Goal: Task Accomplishment & Management: Manage account settings

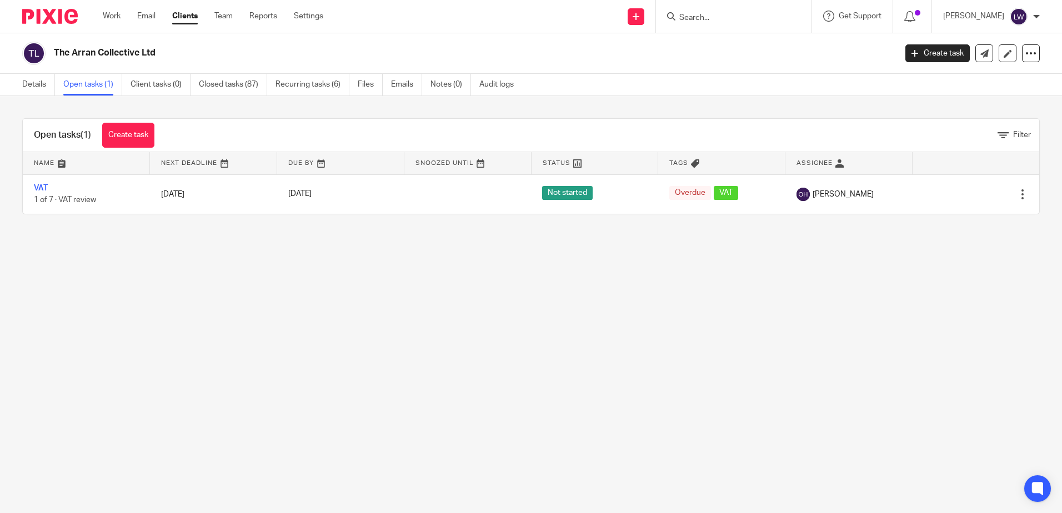
drag, startPoint x: 146, startPoint y: 11, endPoint x: 128, endPoint y: 16, distance: 18.9
click at [146, 11] on link "Email" at bounding box center [146, 16] width 18 height 11
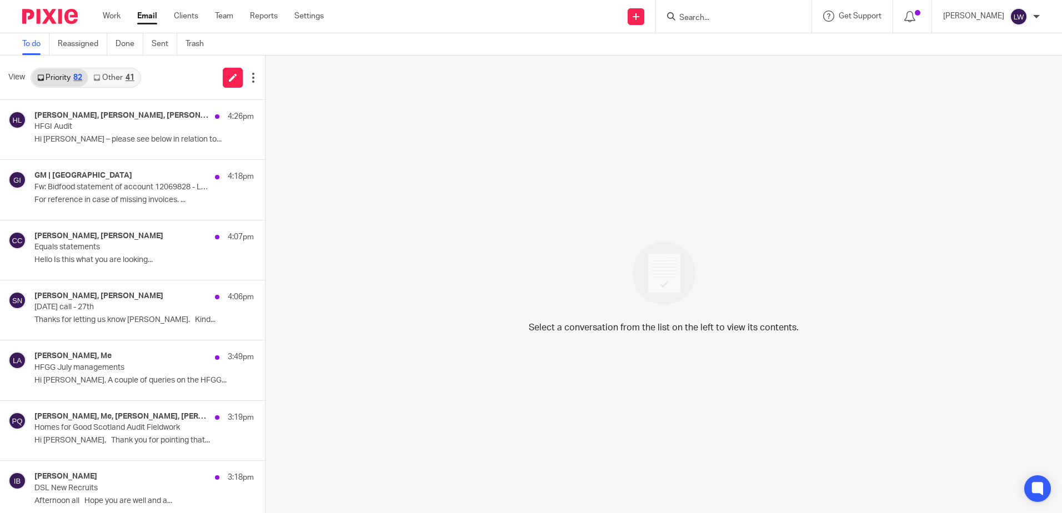
click at [98, 77] on icon at bounding box center [96, 77] width 7 height 7
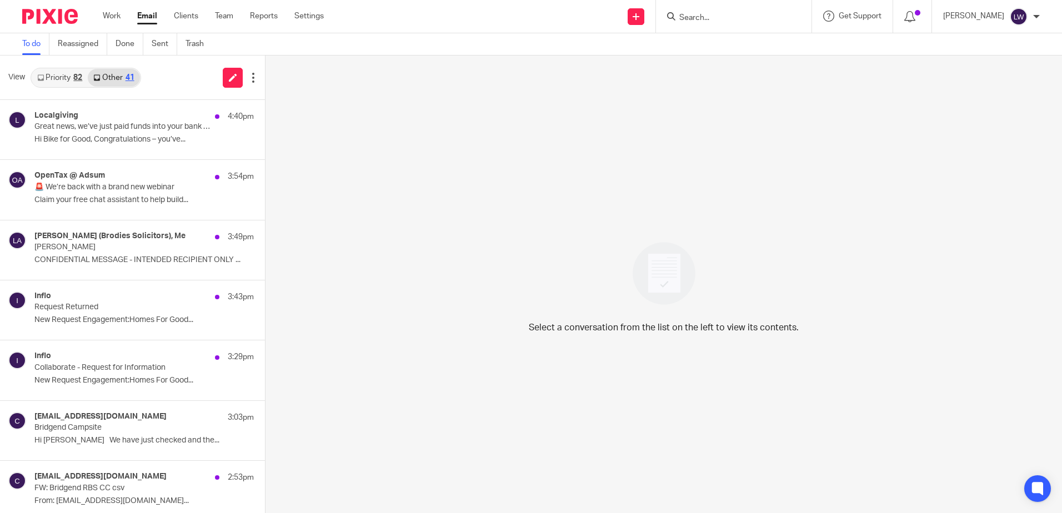
click at [90, 135] on p "Hi Bike for Good, Congratulations – you’ve..." at bounding box center [143, 139] width 219 height 9
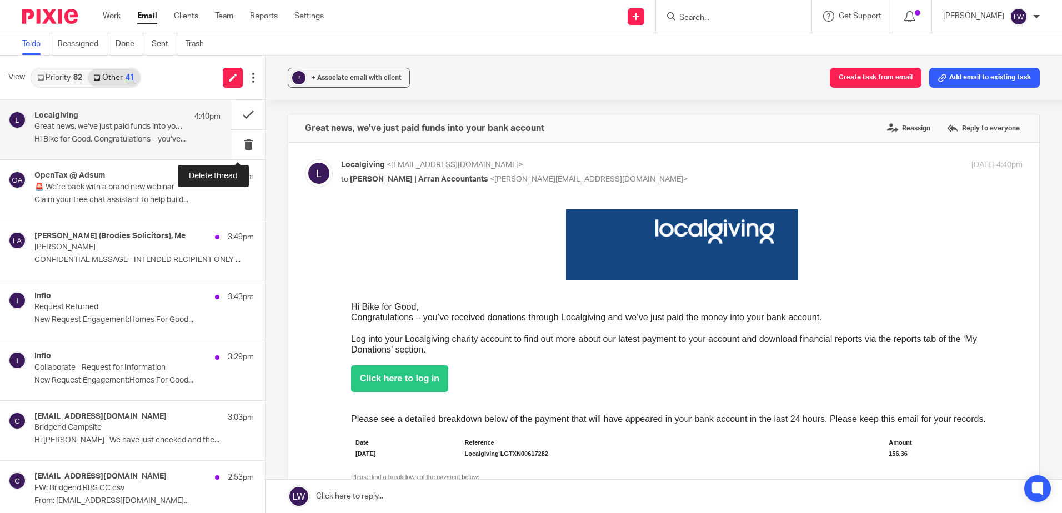
click at [242, 144] on button at bounding box center [248, 144] width 33 height 29
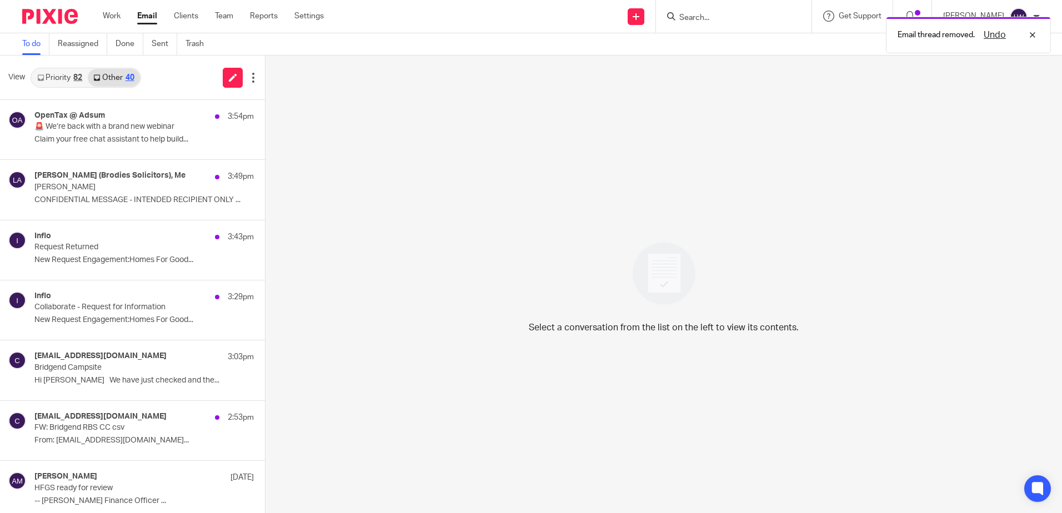
click at [171, 147] on div "OpenTax @ Adsum 3:54pm 🚨 We’re back with a brand new webinar Claim your free ch…" at bounding box center [143, 129] width 219 height 37
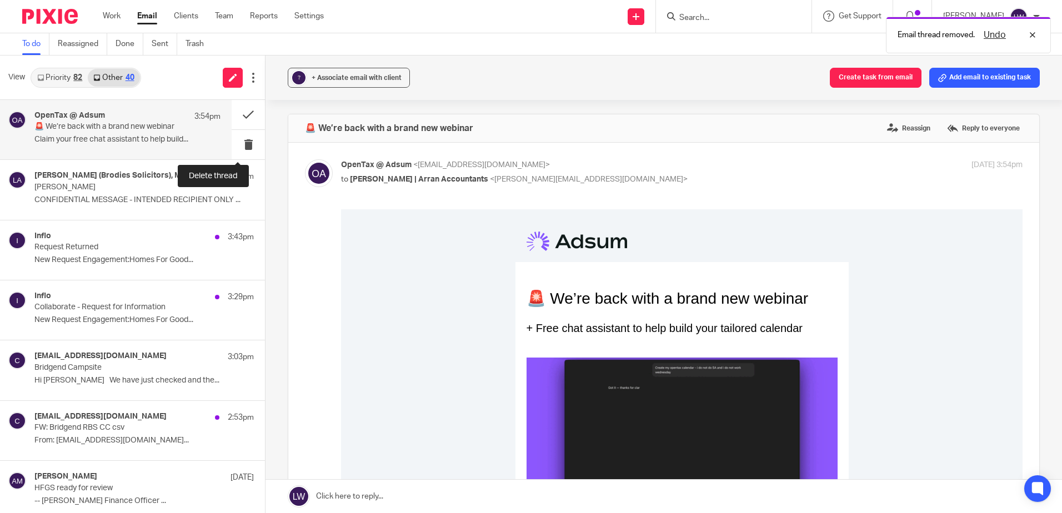
click at [241, 144] on button at bounding box center [248, 144] width 33 height 29
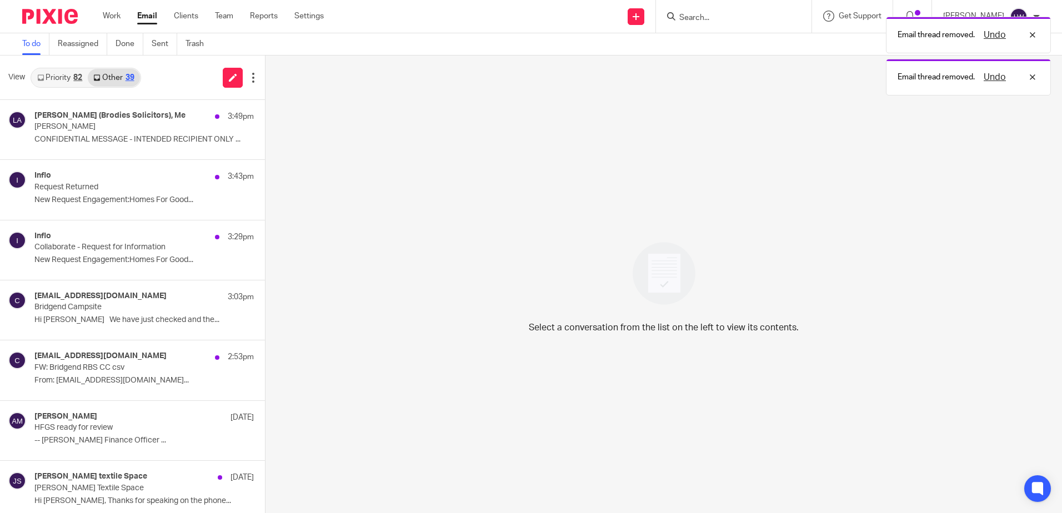
click at [81, 138] on p "CONFIDENTIAL MESSAGE - INTENDED RECIPIENT ONLY ..." at bounding box center [143, 139] width 219 height 9
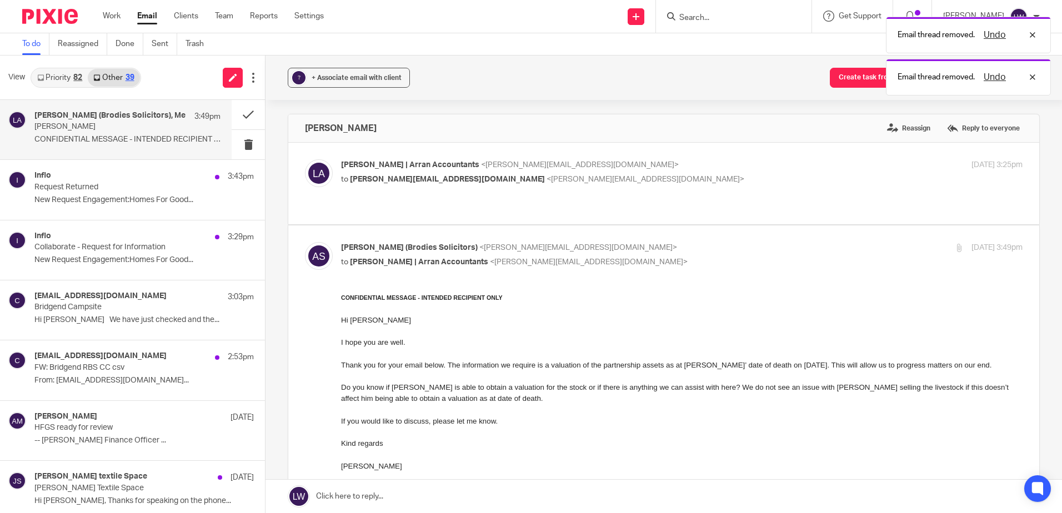
click at [86, 194] on div "Inflo 3:43pm Request Returned New Request Engagement:Homes For Good..." at bounding box center [143, 189] width 219 height 37
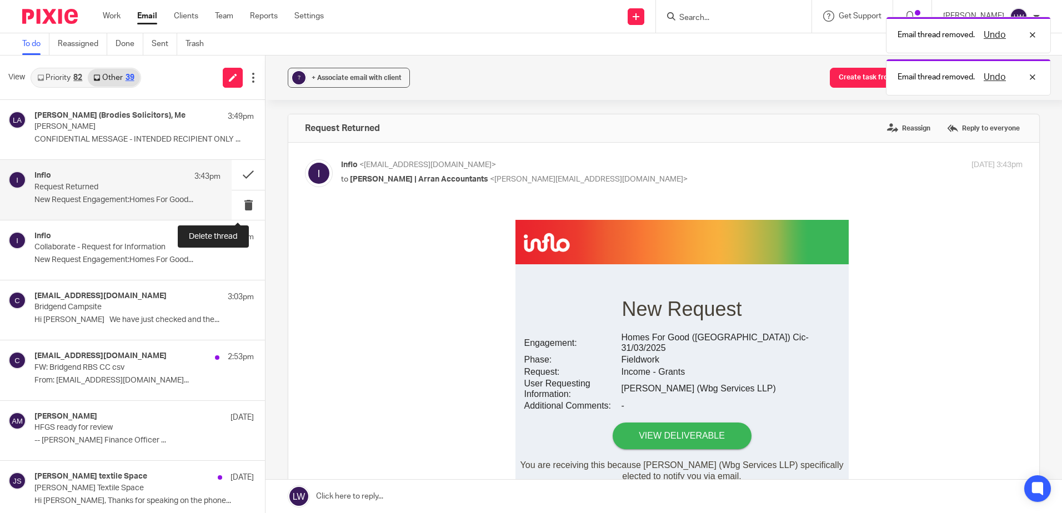
click at [237, 207] on button at bounding box center [248, 205] width 33 height 29
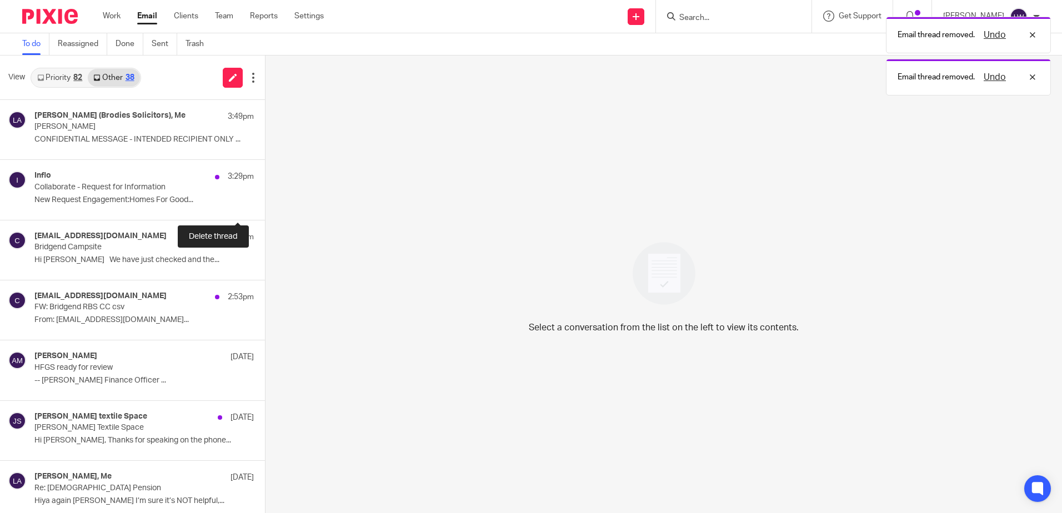
click at [265, 207] on button at bounding box center [269, 205] width 9 height 29
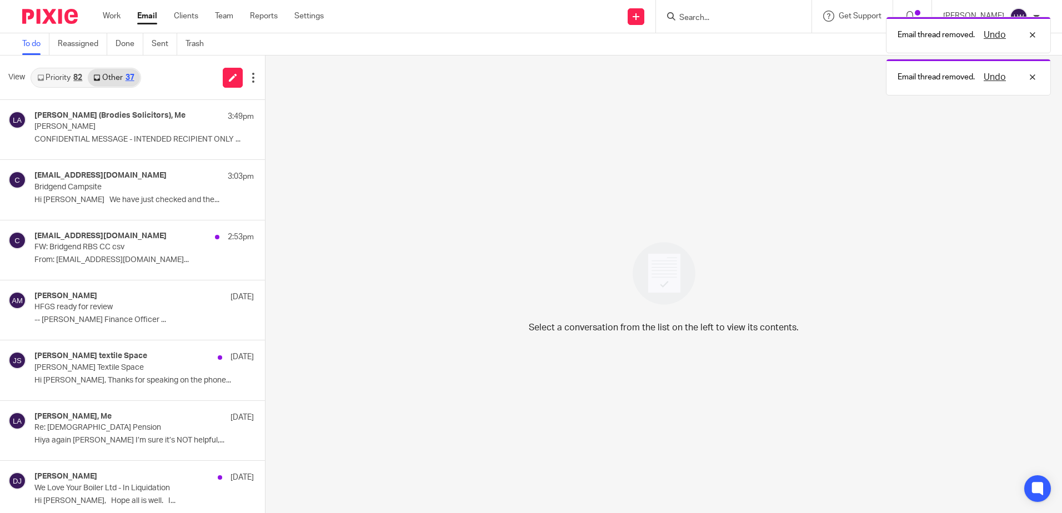
scroll to position [56, 0]
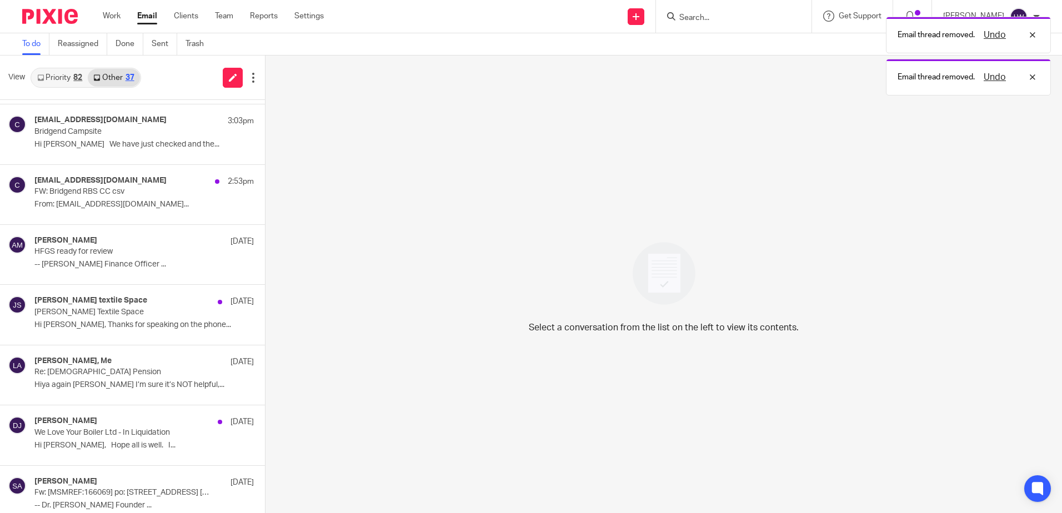
click at [69, 79] on link "Priority 82" at bounding box center [60, 78] width 56 height 18
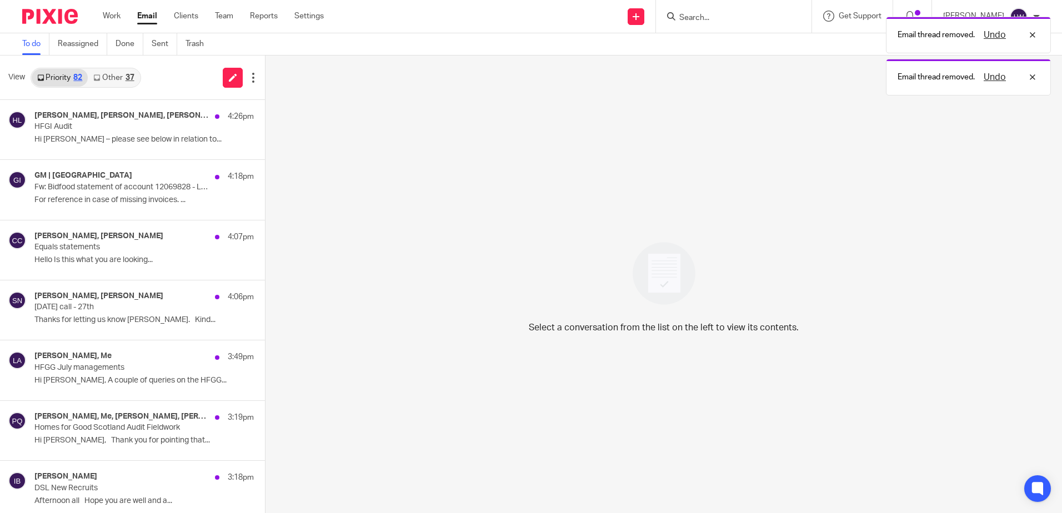
click at [111, 199] on p "For reference in case of missing invoices. ..." at bounding box center [143, 200] width 219 height 9
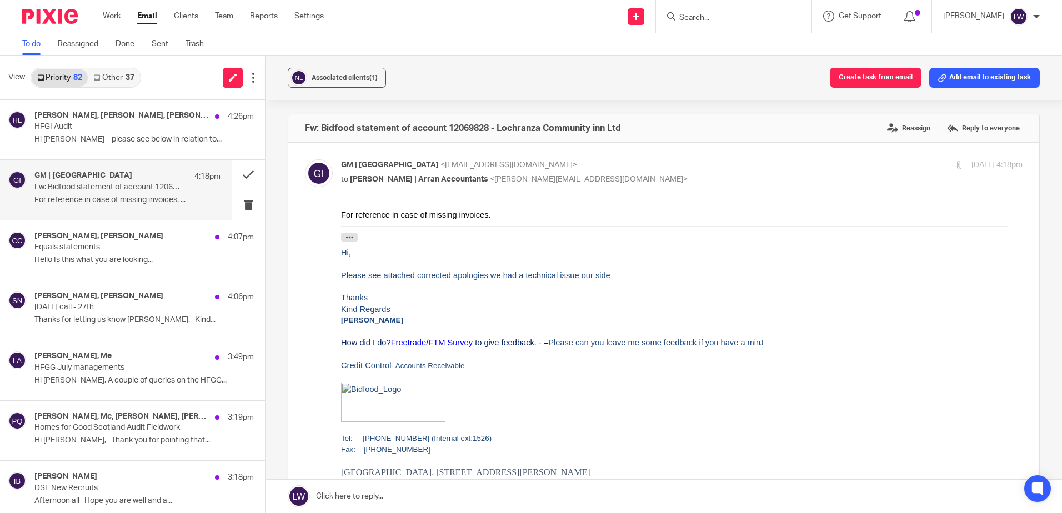
click at [91, 258] on p "Hello Is this what you are looking..." at bounding box center [143, 260] width 219 height 9
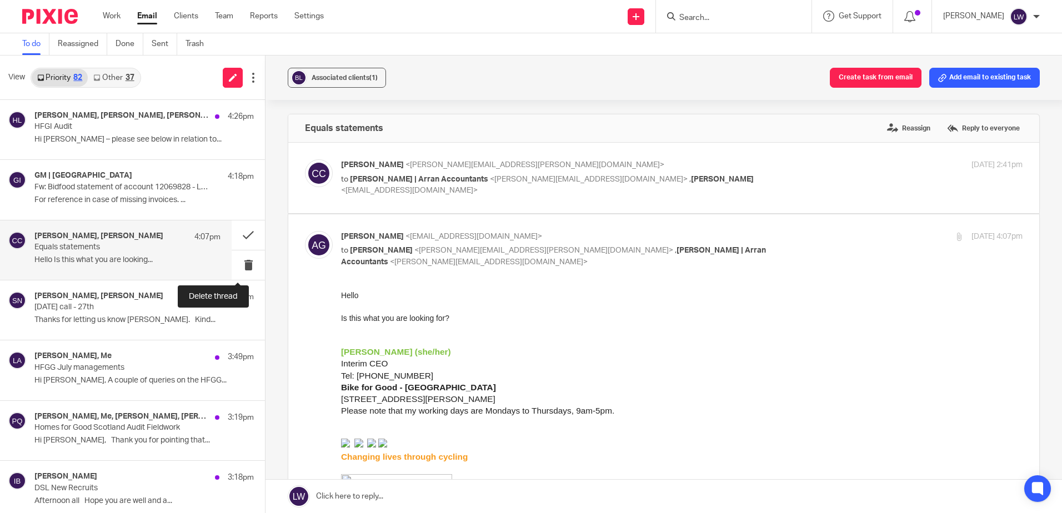
click at [240, 270] on button at bounding box center [248, 265] width 33 height 29
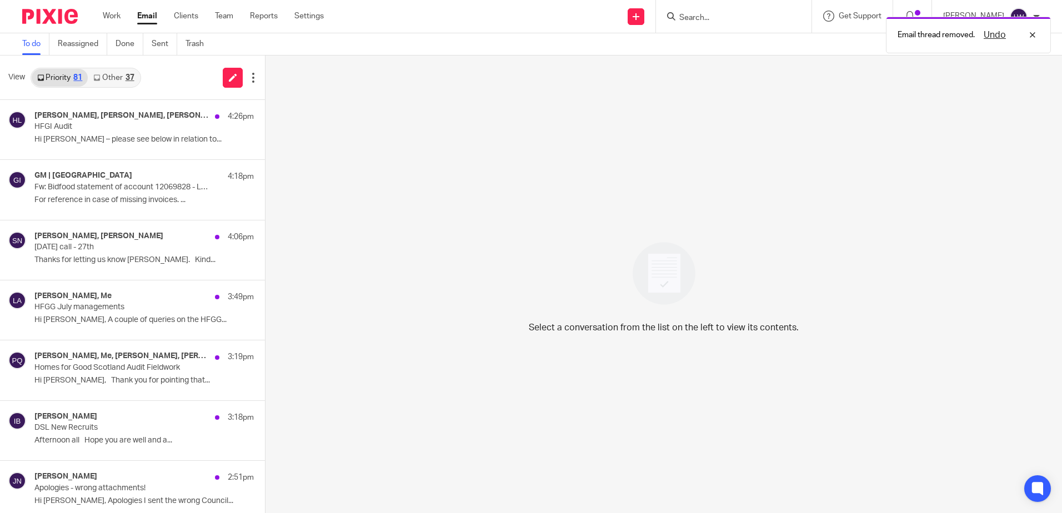
click at [133, 270] on div "[PERSON_NAME], [PERSON_NAME] 4:06pm [DATE] call - 27th Thanks for letting us kn…" at bounding box center [132, 250] width 265 height 59
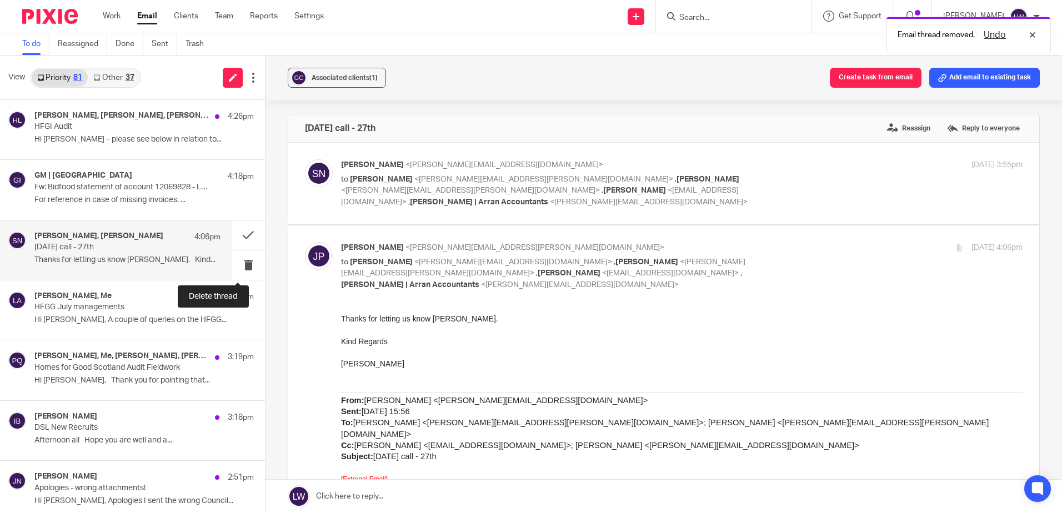
click at [237, 268] on button at bounding box center [248, 265] width 33 height 29
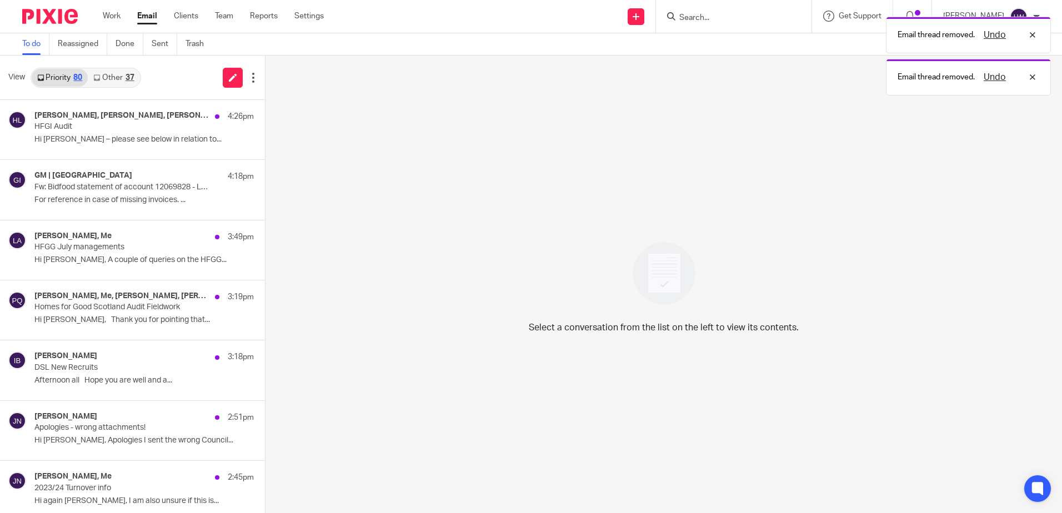
click at [85, 268] on div "[PERSON_NAME], Me 3:49pm HFGG July managements Hi [PERSON_NAME], A couple of qu…" at bounding box center [143, 250] width 219 height 37
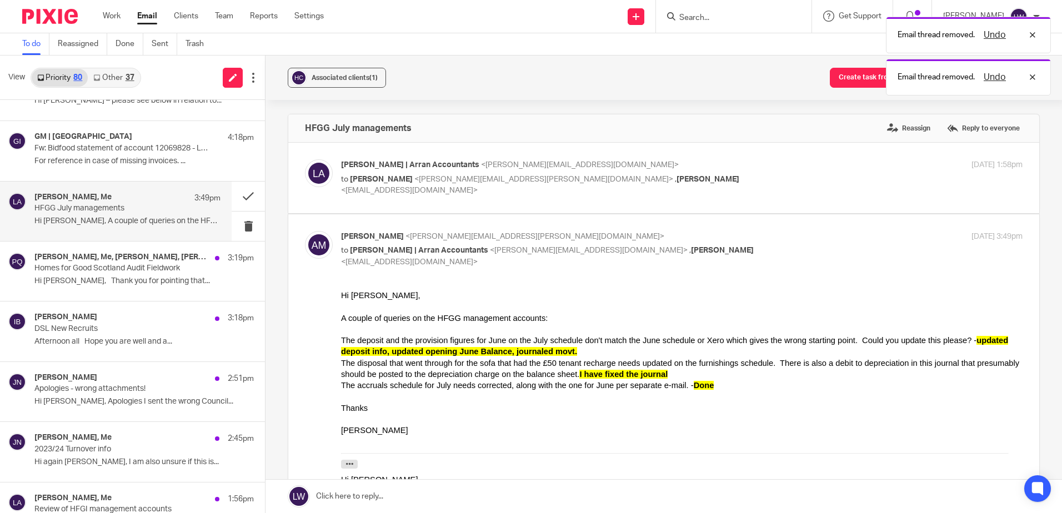
scroll to position [56, 0]
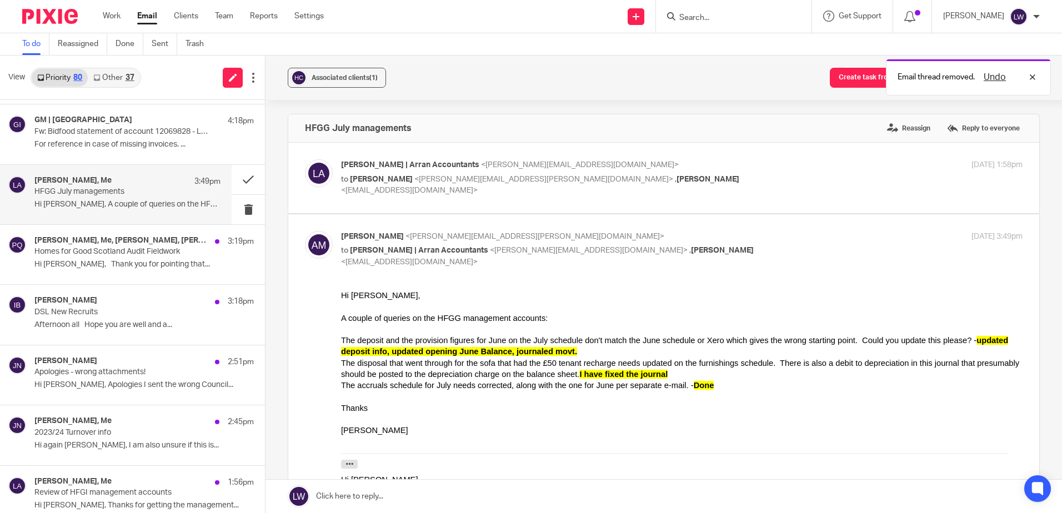
click at [122, 80] on link "Other 37" at bounding box center [114, 78] width 52 height 18
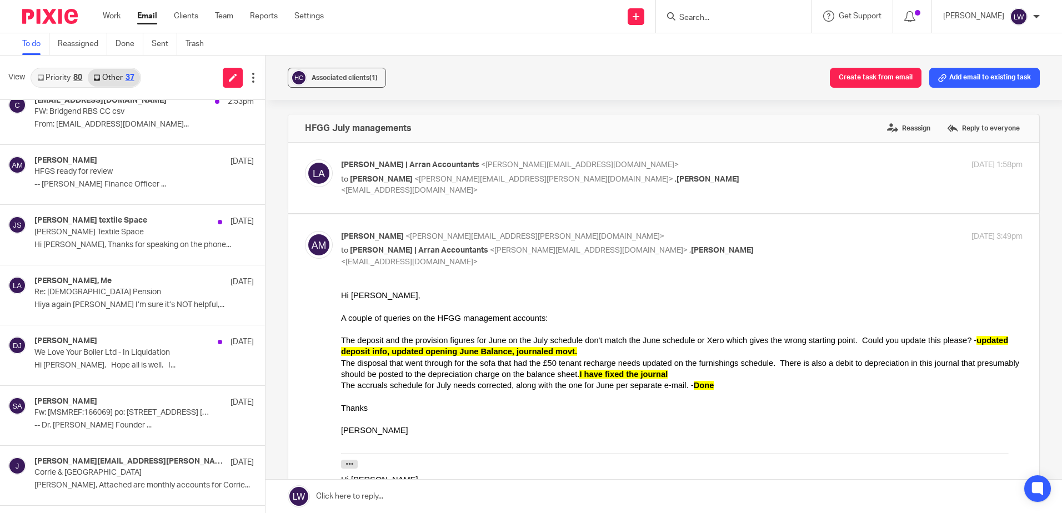
scroll to position [0, 0]
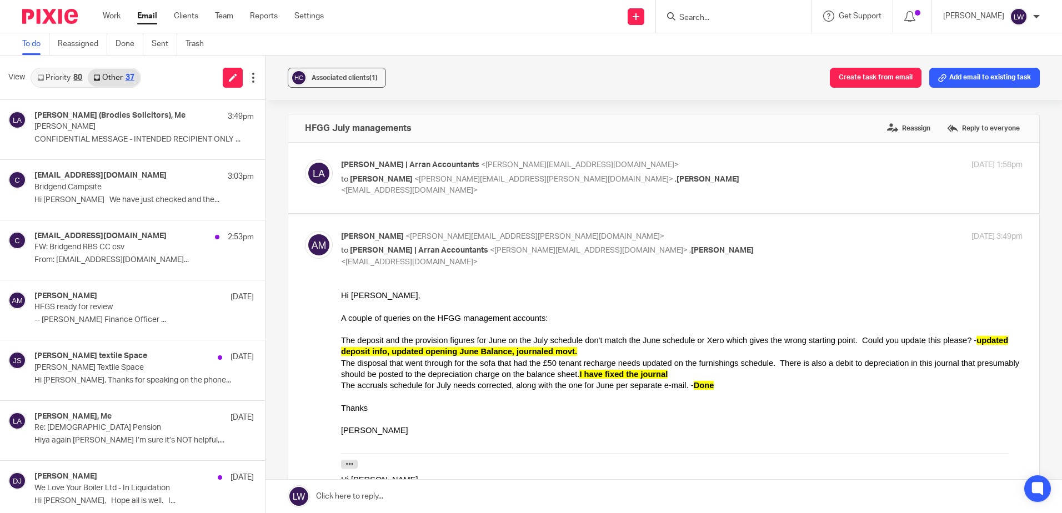
click at [63, 84] on link "Priority 80" at bounding box center [60, 78] width 56 height 18
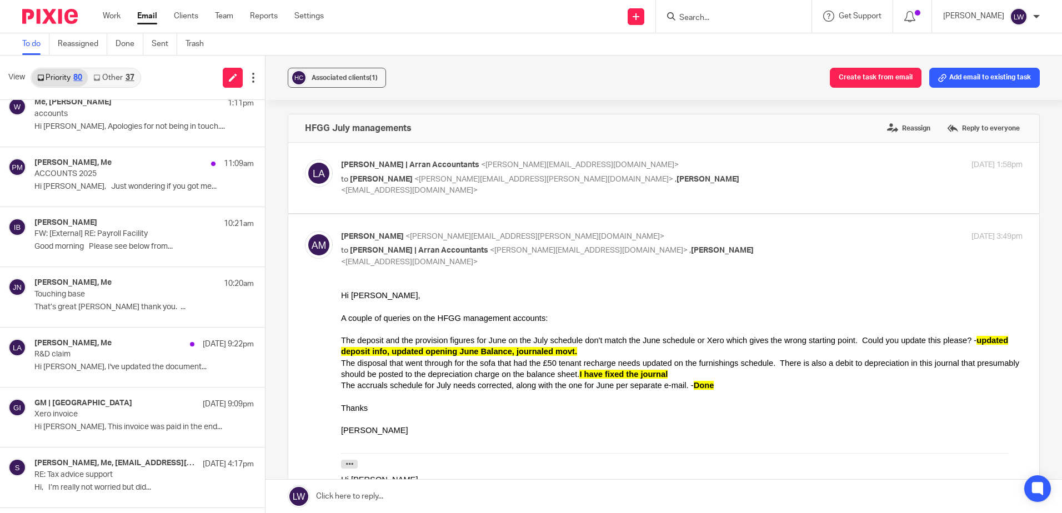
scroll to position [556, 0]
click at [101, 284] on h4 "[PERSON_NAME], Me" at bounding box center [72, 282] width 77 height 9
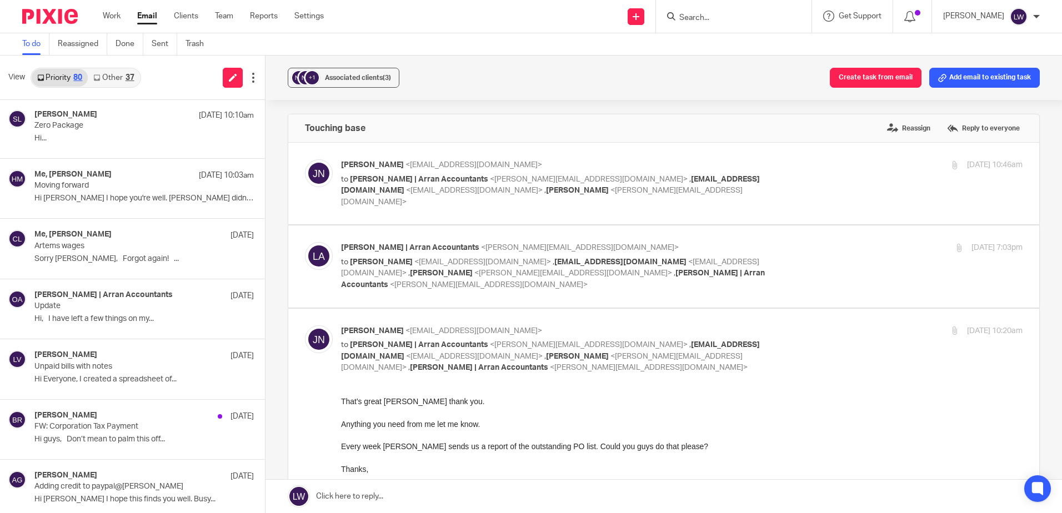
scroll to position [944, 0]
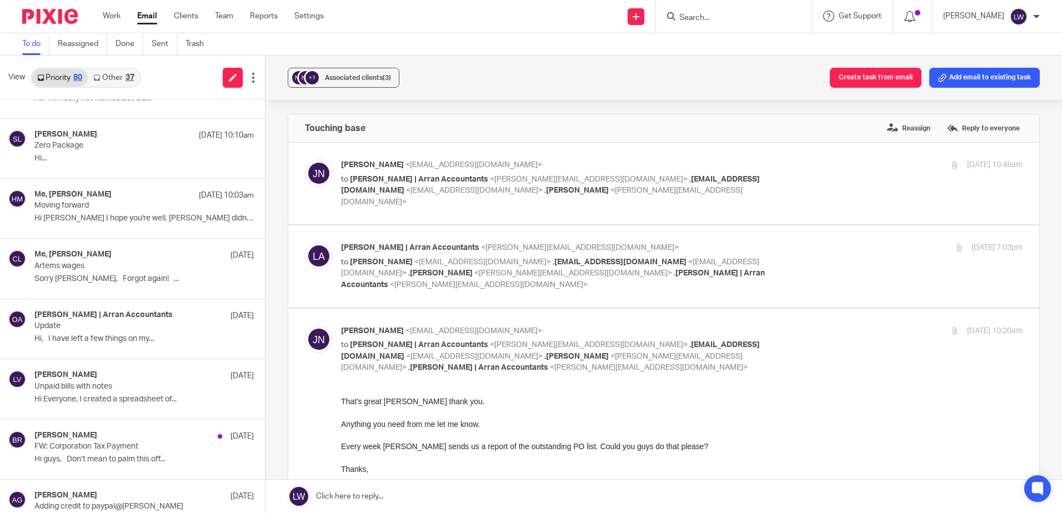
click at [106, 274] on p "Sorry [PERSON_NAME], Forgot again! ..." at bounding box center [143, 278] width 219 height 9
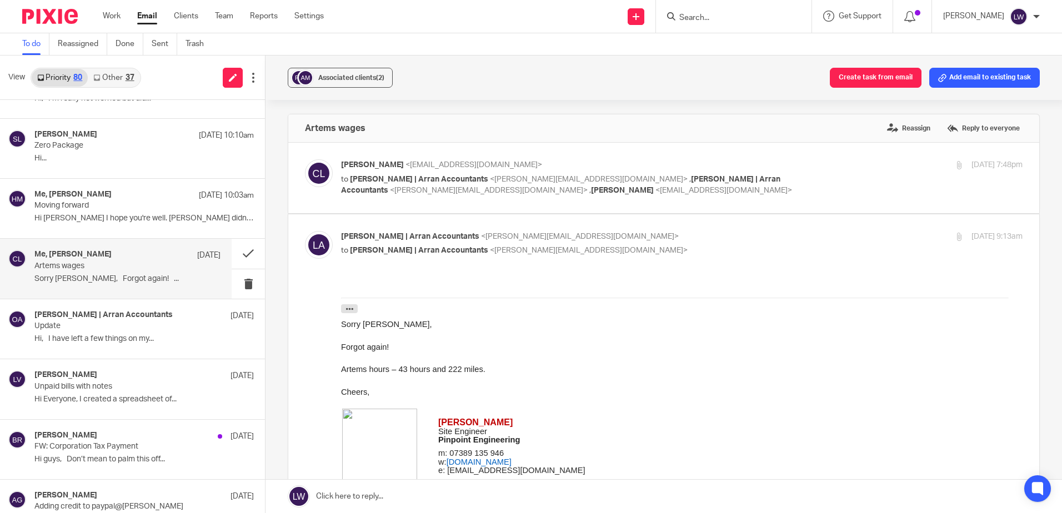
scroll to position [0, 0]
click at [238, 281] on button at bounding box center [248, 283] width 33 height 29
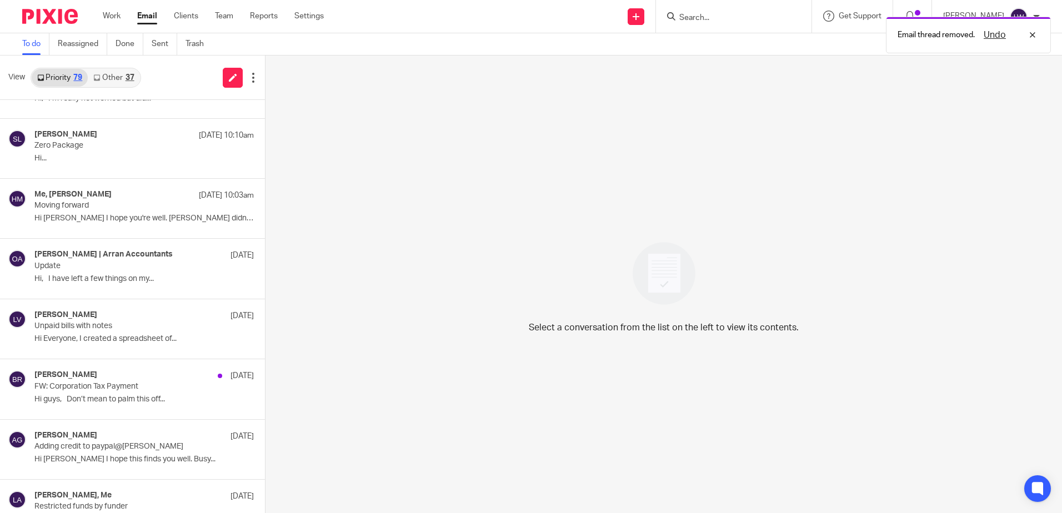
click at [126, 217] on p "Hi [PERSON_NAME] I hope you're well. [PERSON_NAME] didn't..." at bounding box center [143, 218] width 219 height 9
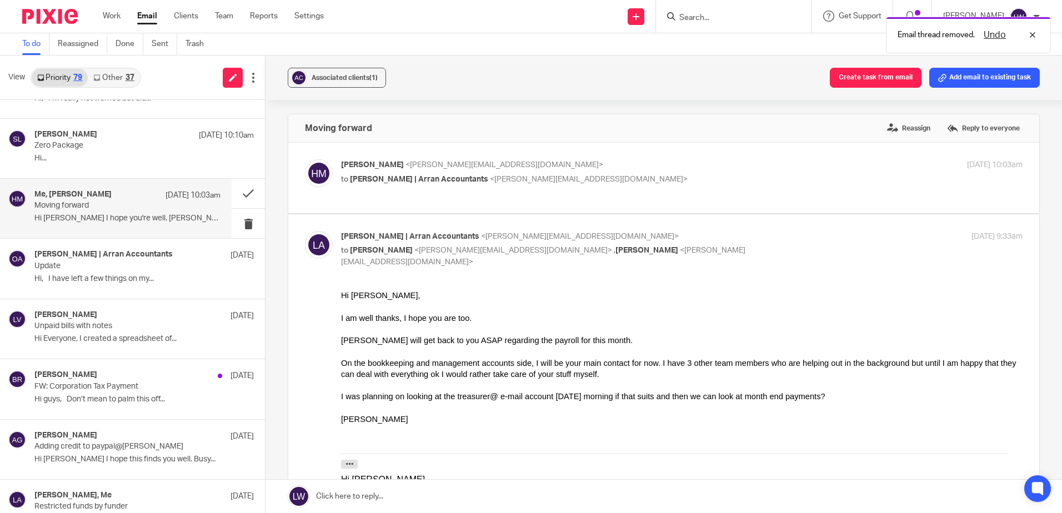
click at [342, 74] on span "Associated clients (1)" at bounding box center [345, 77] width 66 height 7
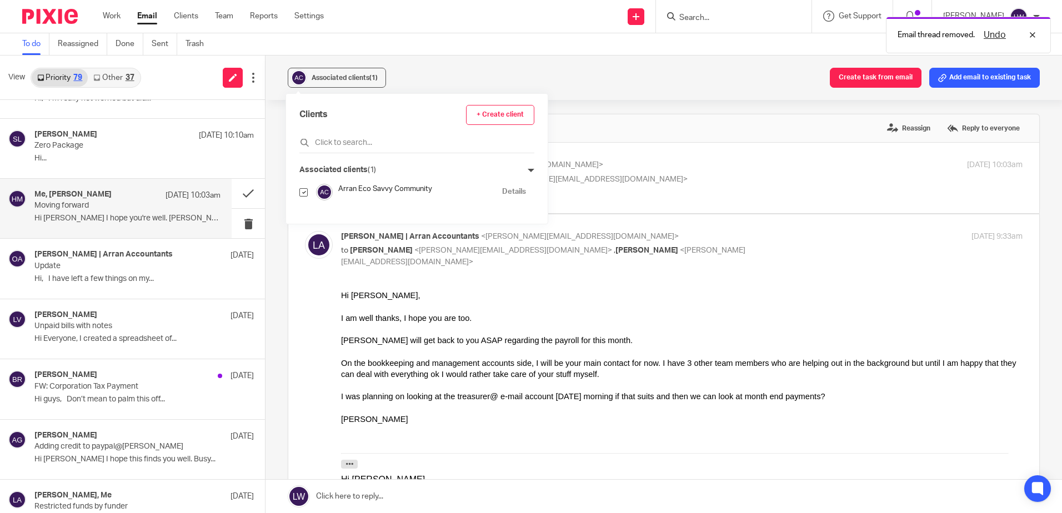
click at [474, 73] on div "Associated clients (1) Create task from email Add email to existing task" at bounding box center [664, 78] width 797 height 44
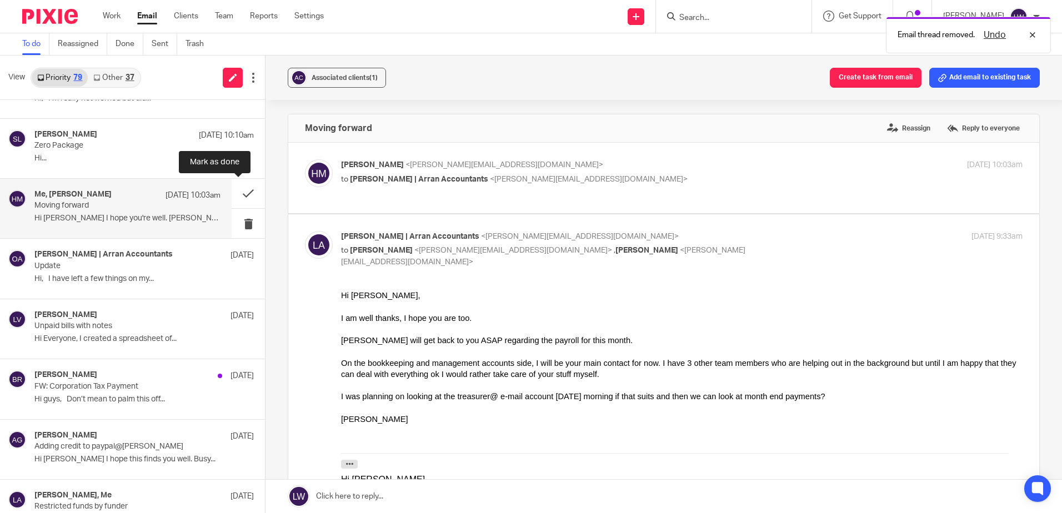
click at [237, 194] on button at bounding box center [248, 193] width 33 height 29
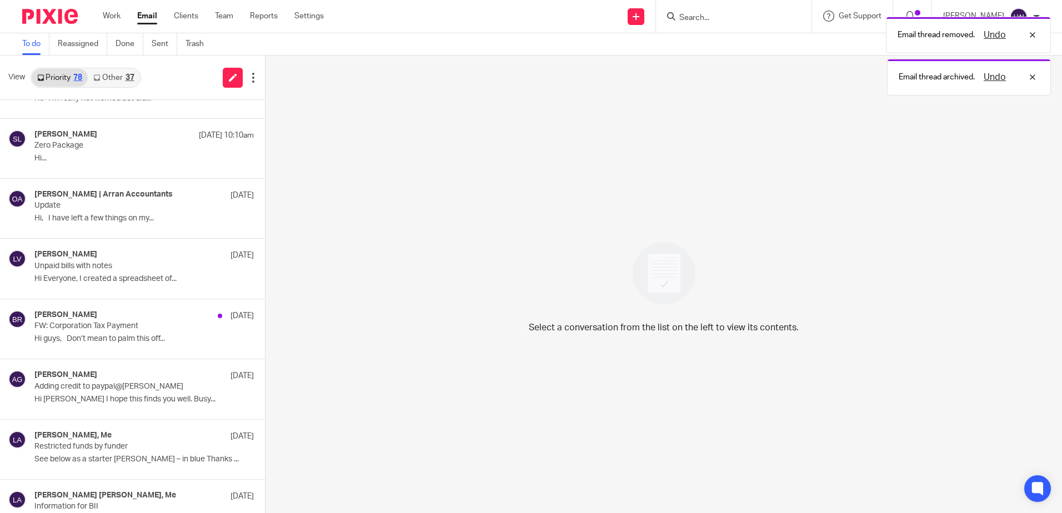
click at [132, 82] on link "Other 37" at bounding box center [114, 78] width 52 height 18
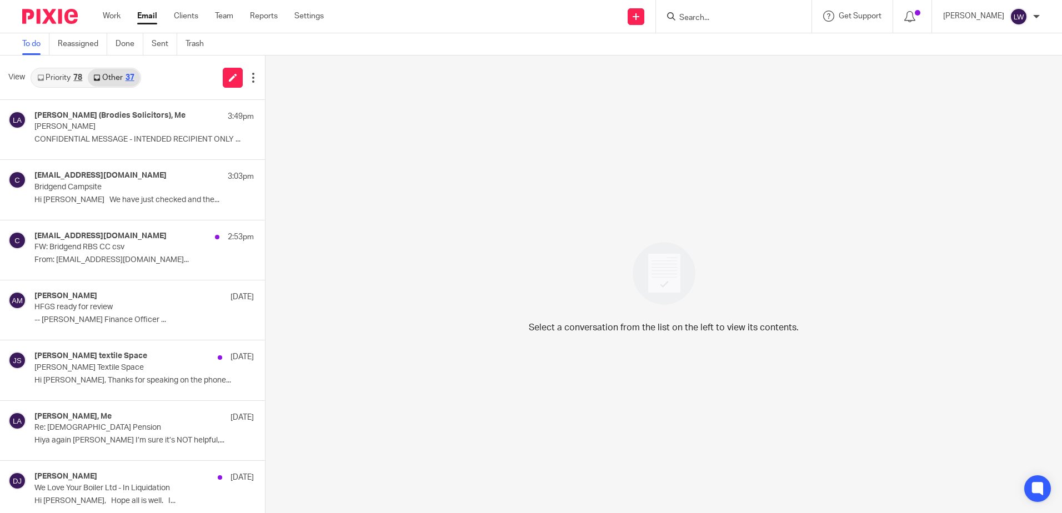
click at [71, 78] on link "Priority 78" at bounding box center [60, 78] width 56 height 18
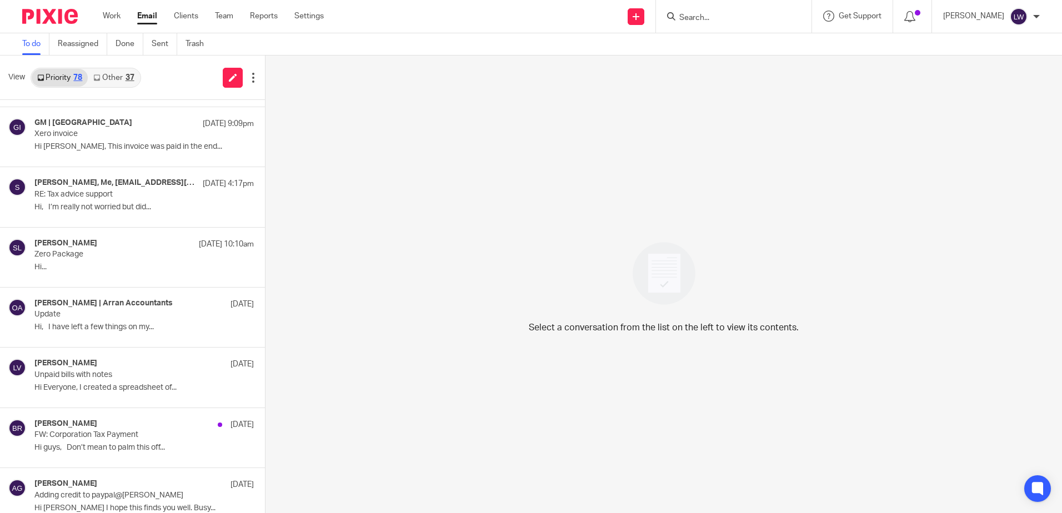
scroll to position [833, 0]
click at [108, 260] on p "Zero Package" at bounding box center [122, 256] width 176 height 9
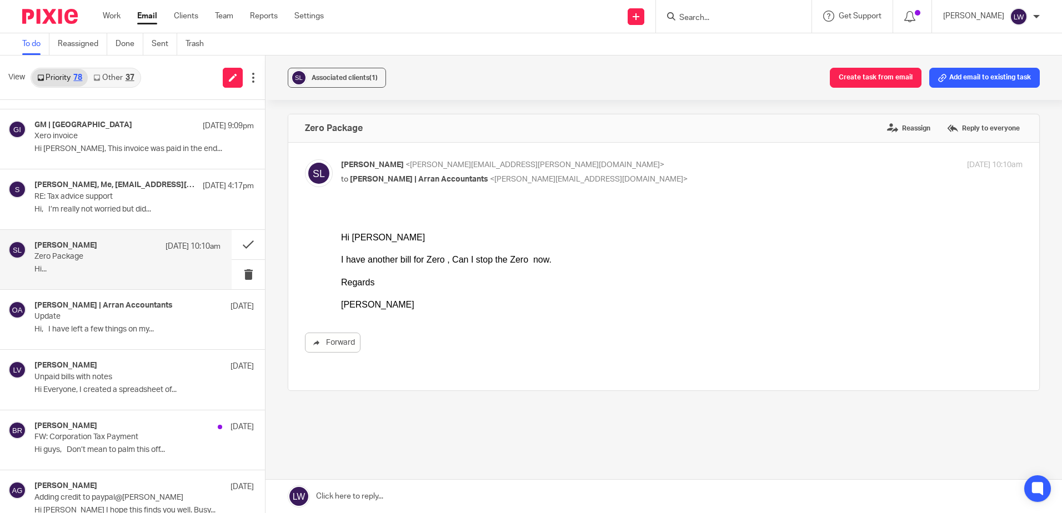
scroll to position [0, 0]
click at [103, 199] on p "RE: Tax advice support" at bounding box center [122, 196] width 176 height 9
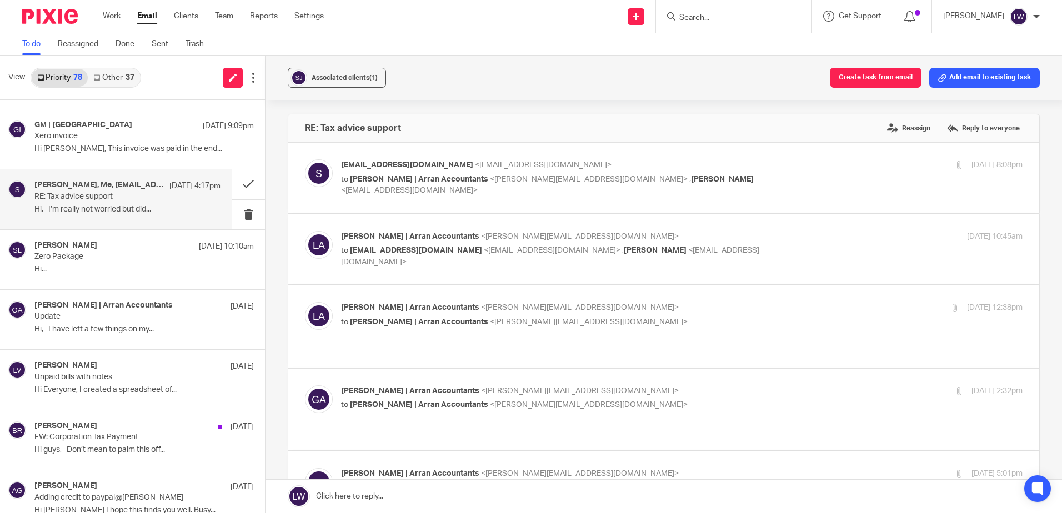
click at [151, 15] on link "Email" at bounding box center [147, 16] width 20 height 11
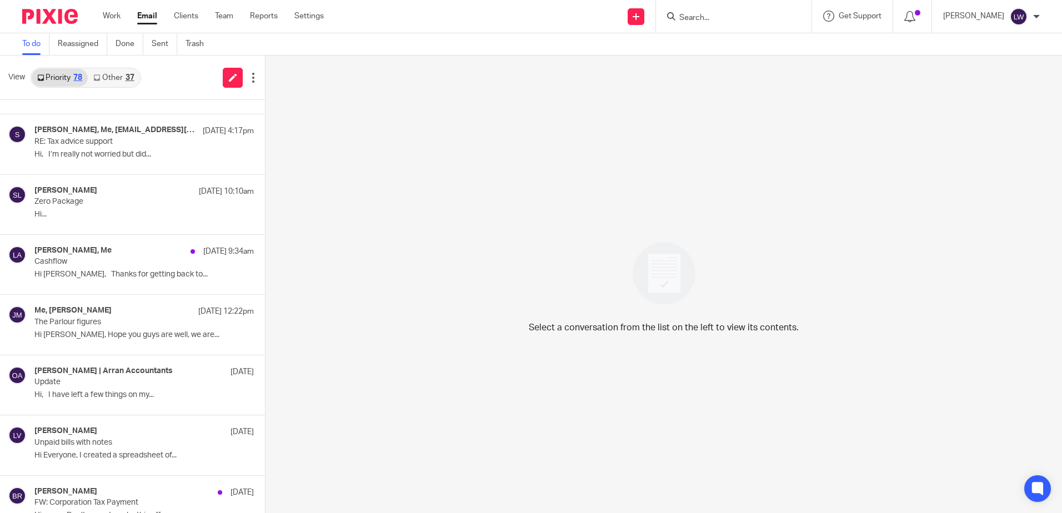
scroll to position [889, 0]
click at [101, 334] on p "Hi Lorna, Hope you guys are well, we are..." at bounding box center [143, 334] width 219 height 9
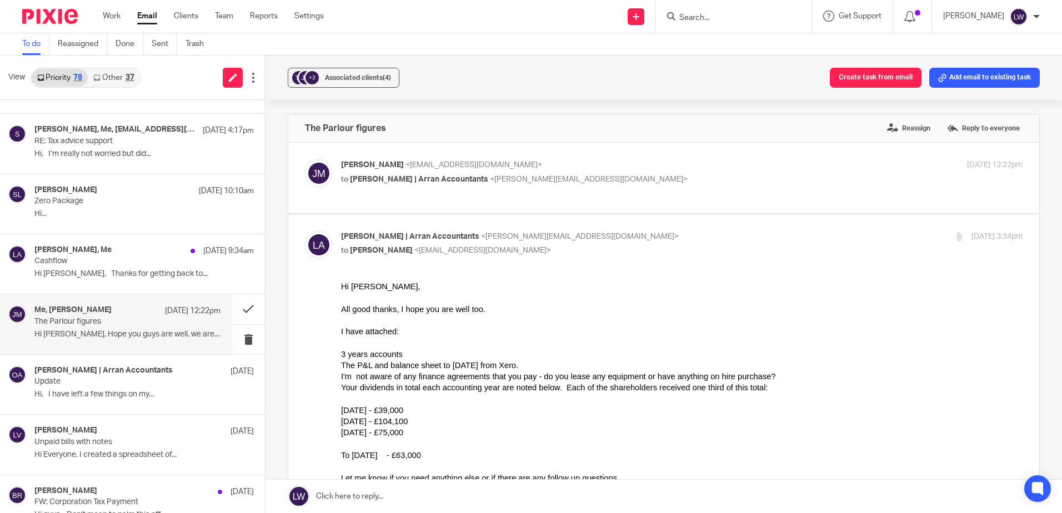
scroll to position [0, 0]
click at [352, 77] on span "Associated clients (4)" at bounding box center [358, 77] width 66 height 7
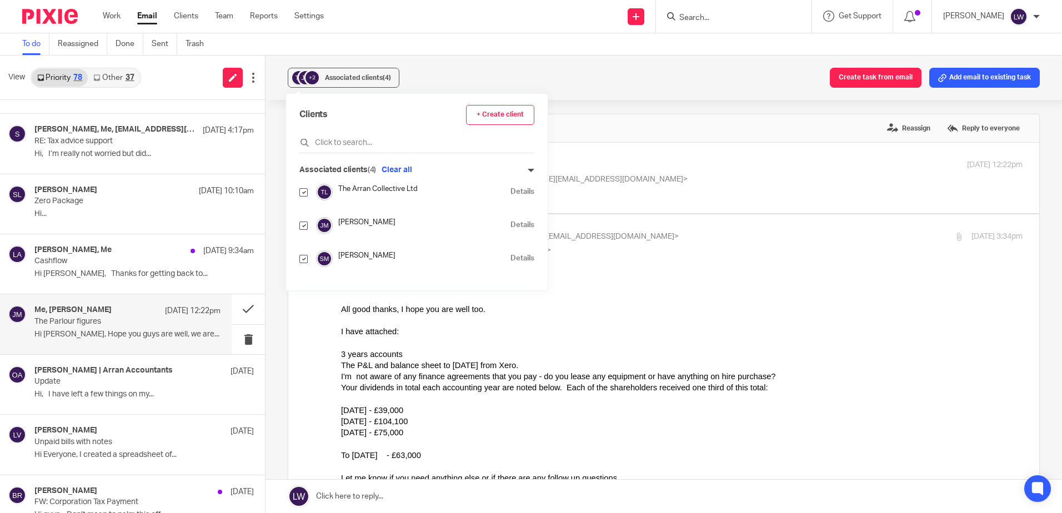
click at [302, 227] on input "checkbox" at bounding box center [303, 226] width 8 height 8
checkbox input "false"
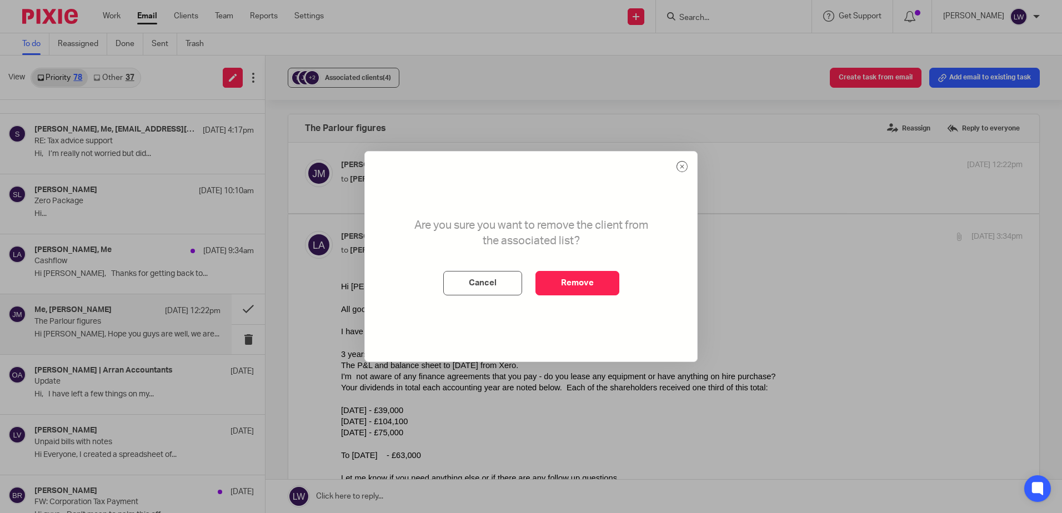
click at [574, 286] on button "Remove" at bounding box center [578, 283] width 84 height 24
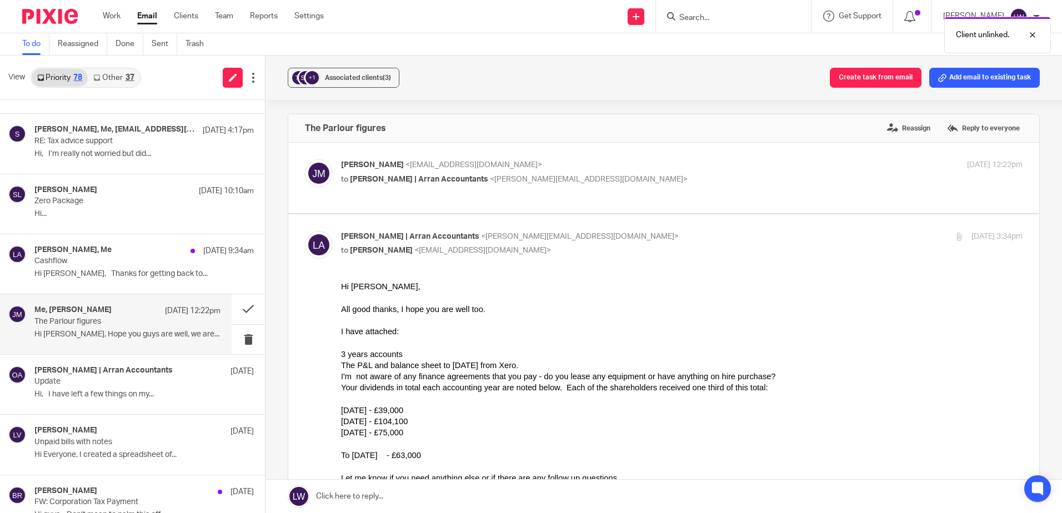
click at [334, 76] on span "Associated clients (3)" at bounding box center [358, 77] width 66 height 7
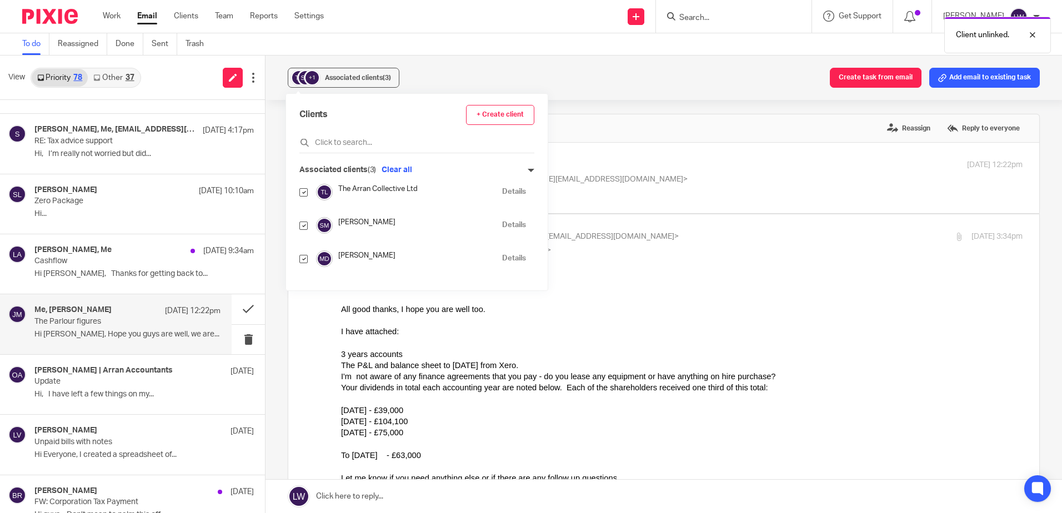
click at [304, 226] on input "checkbox" at bounding box center [303, 226] width 8 height 8
checkbox input "false"
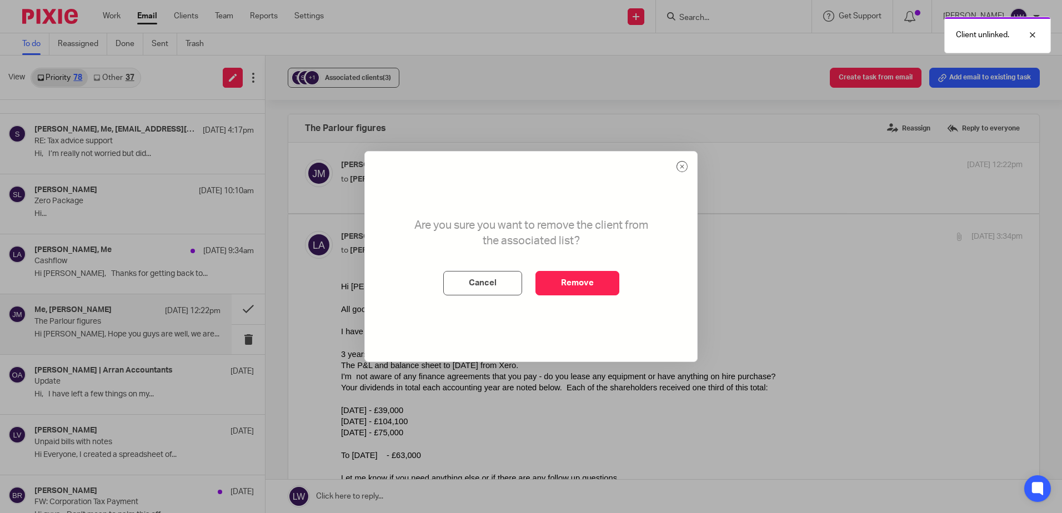
click at [559, 288] on button "Remove" at bounding box center [578, 283] width 84 height 24
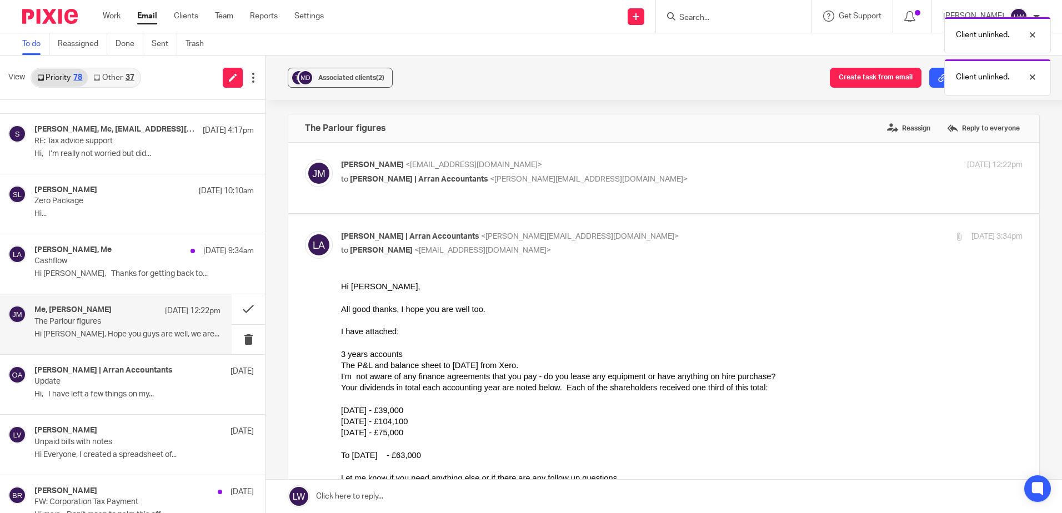
click at [327, 78] on span "Associated clients (2)" at bounding box center [351, 77] width 66 height 7
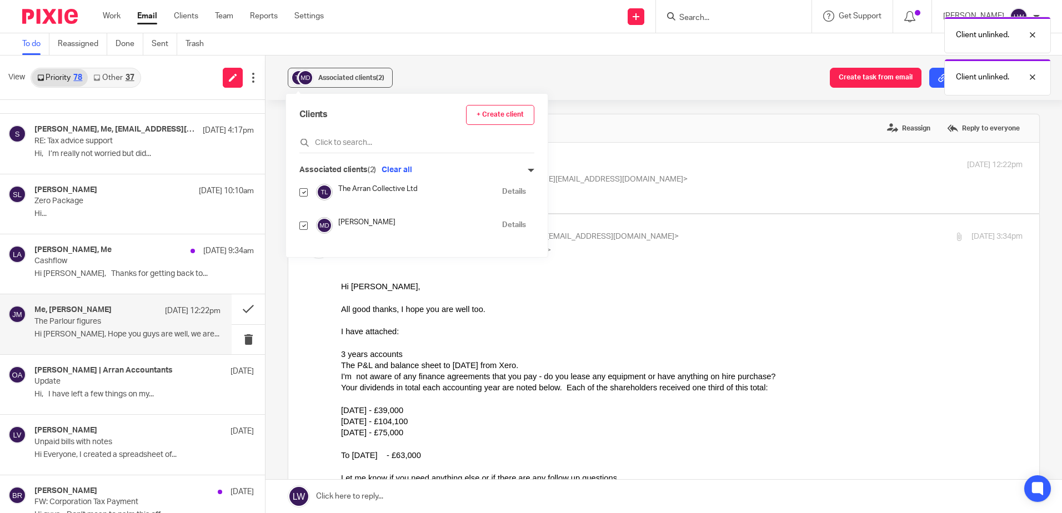
click at [304, 222] on input "checkbox" at bounding box center [303, 226] width 8 height 8
checkbox input "false"
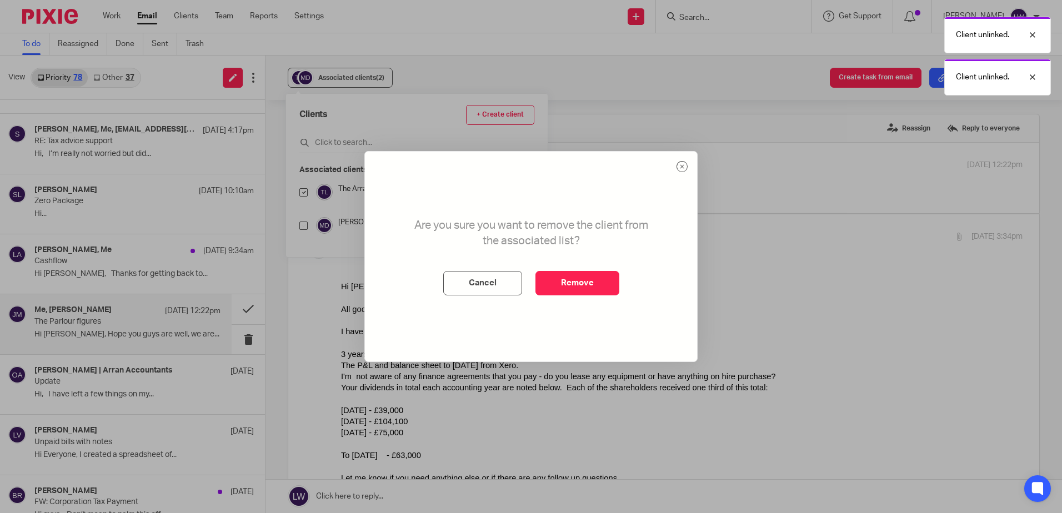
click at [569, 283] on button "Remove" at bounding box center [578, 283] width 84 height 24
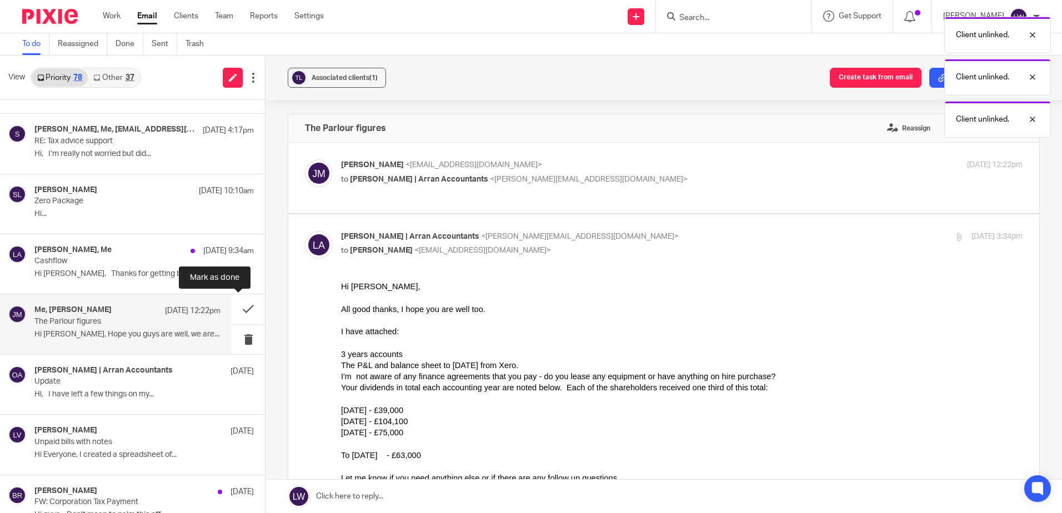
click at [238, 306] on button at bounding box center [248, 308] width 33 height 29
